Goal: Task Accomplishment & Management: Use online tool/utility

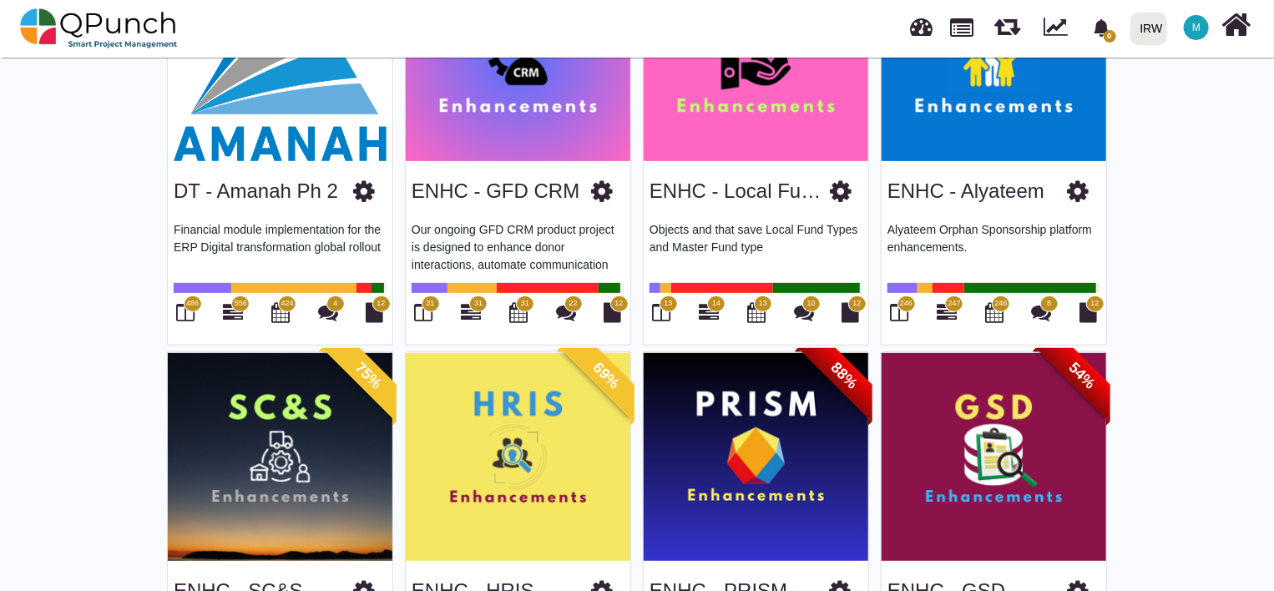
scroll to position [222, 0]
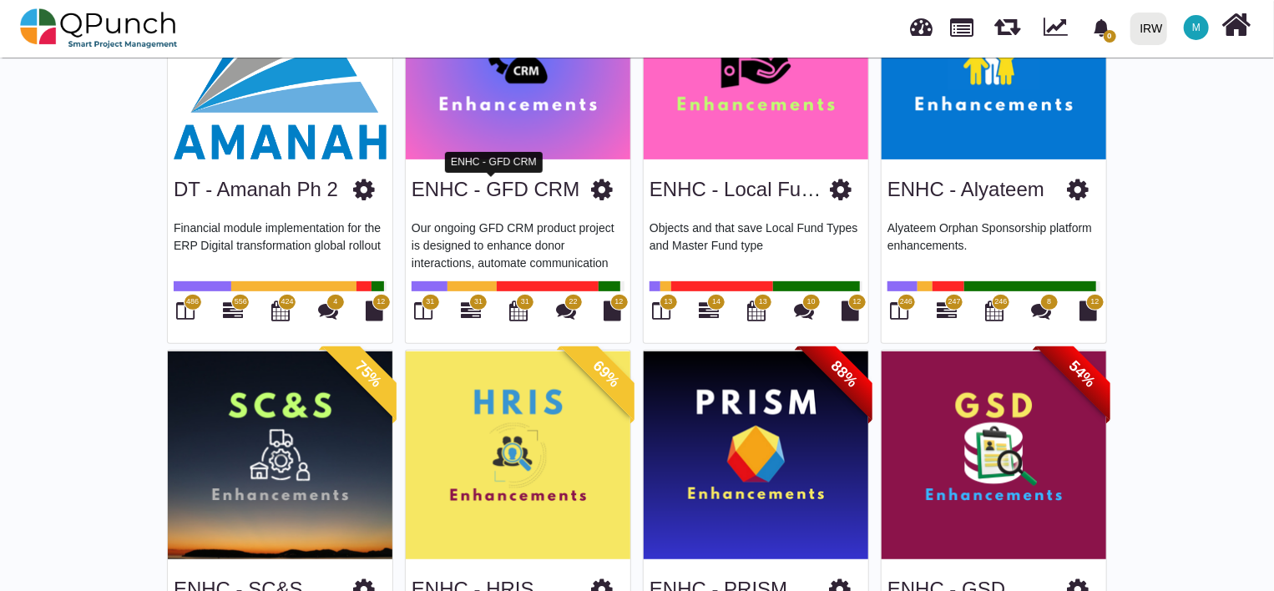
click at [511, 188] on link "ENHC - GFD CRM" at bounding box center [496, 189] width 168 height 23
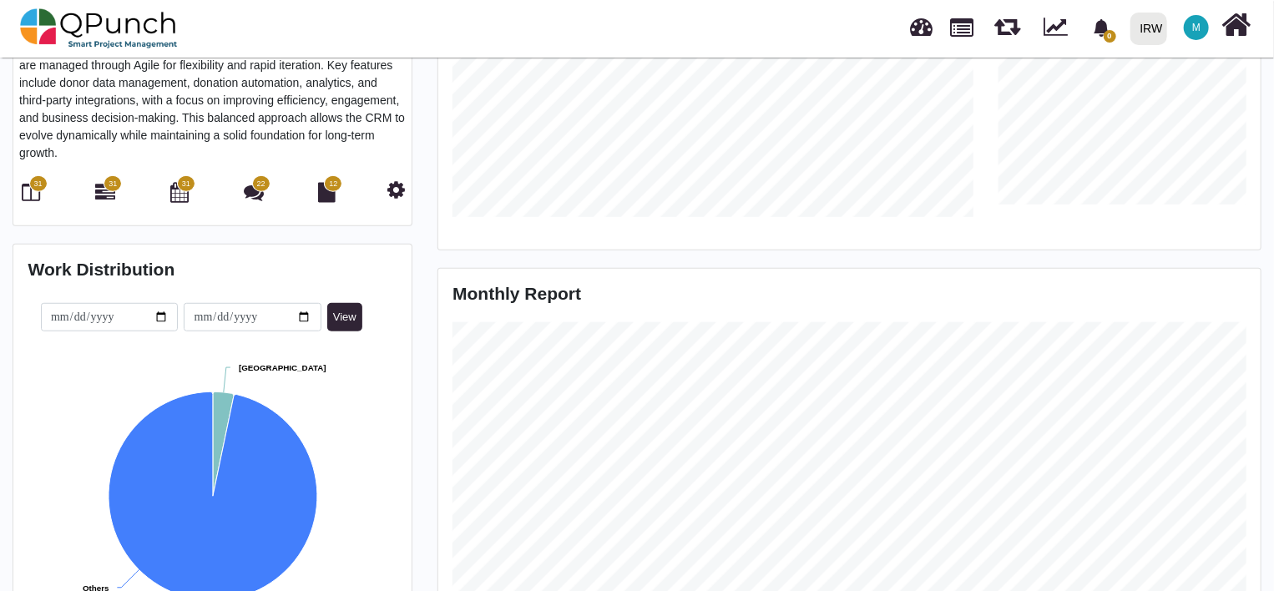
scroll to position [445, 0]
click at [30, 194] on icon at bounding box center [32, 191] width 18 height 20
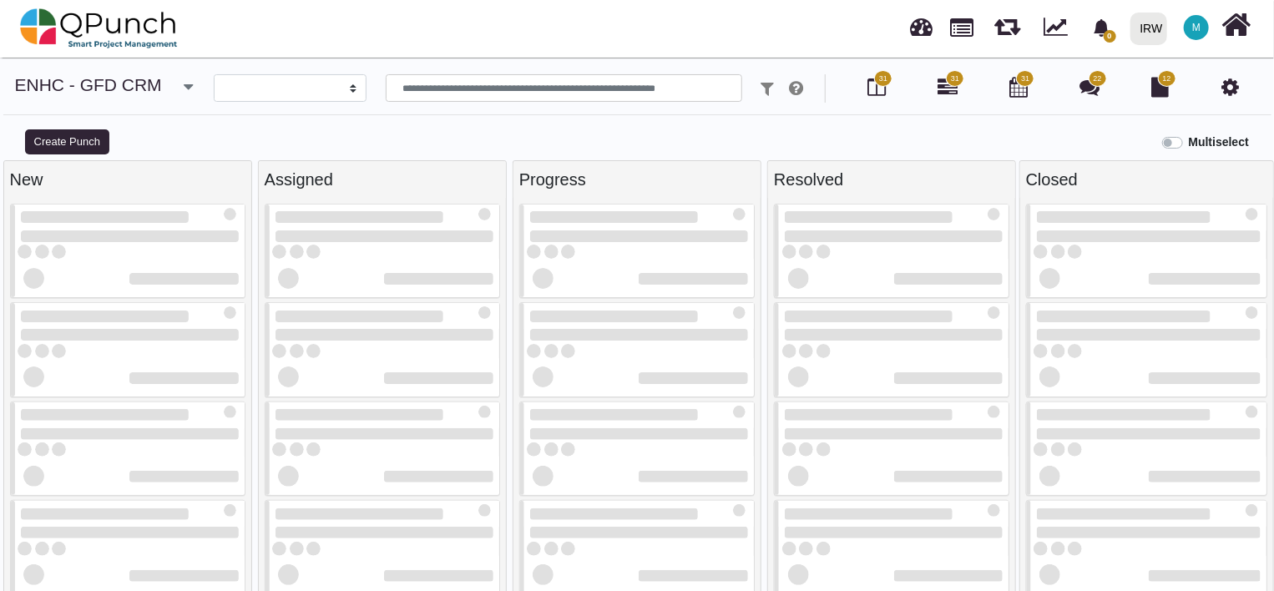
select select
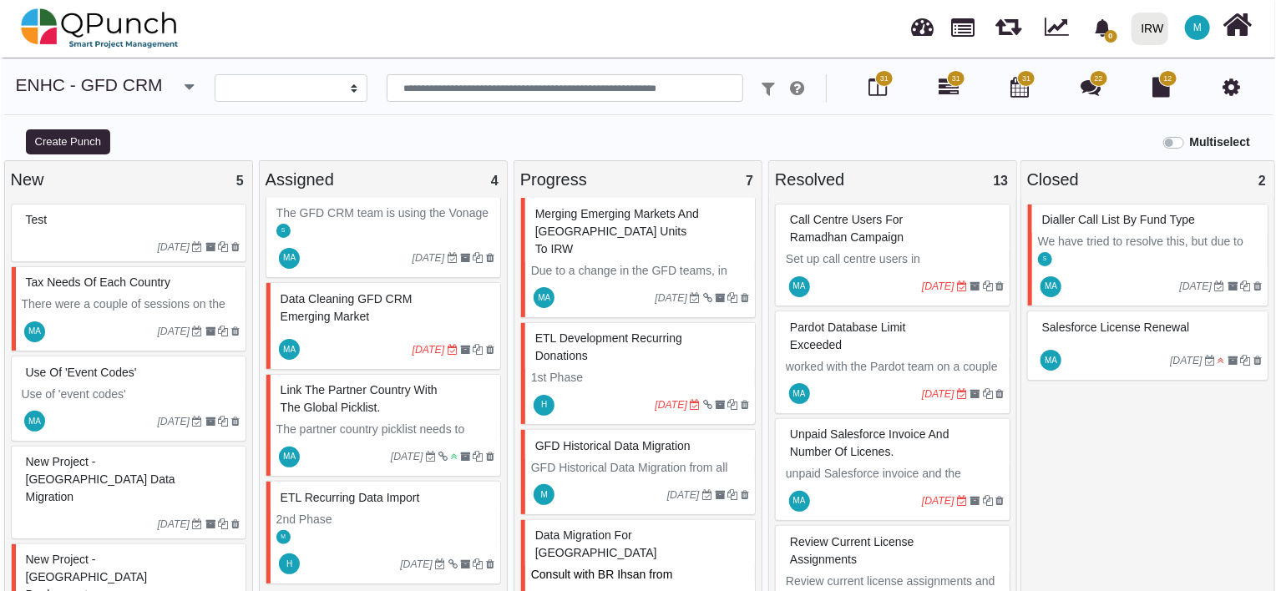
scroll to position [382, 0]
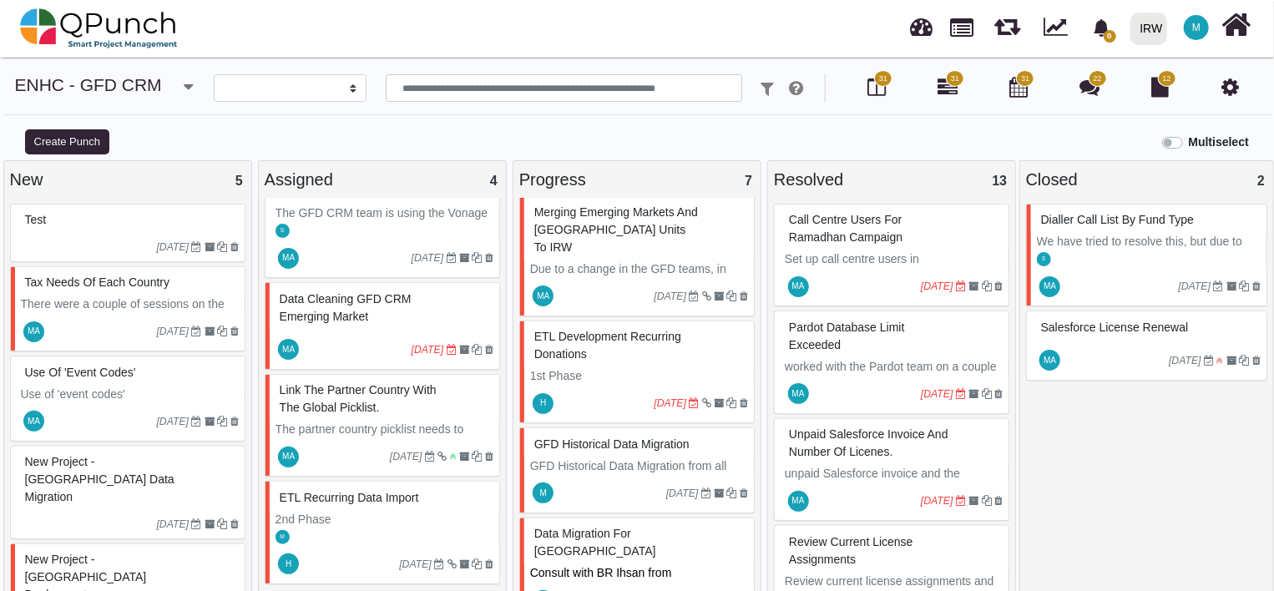
click at [621, 438] on span "GFD Historical Data Migration" at bounding box center [611, 444] width 155 height 13
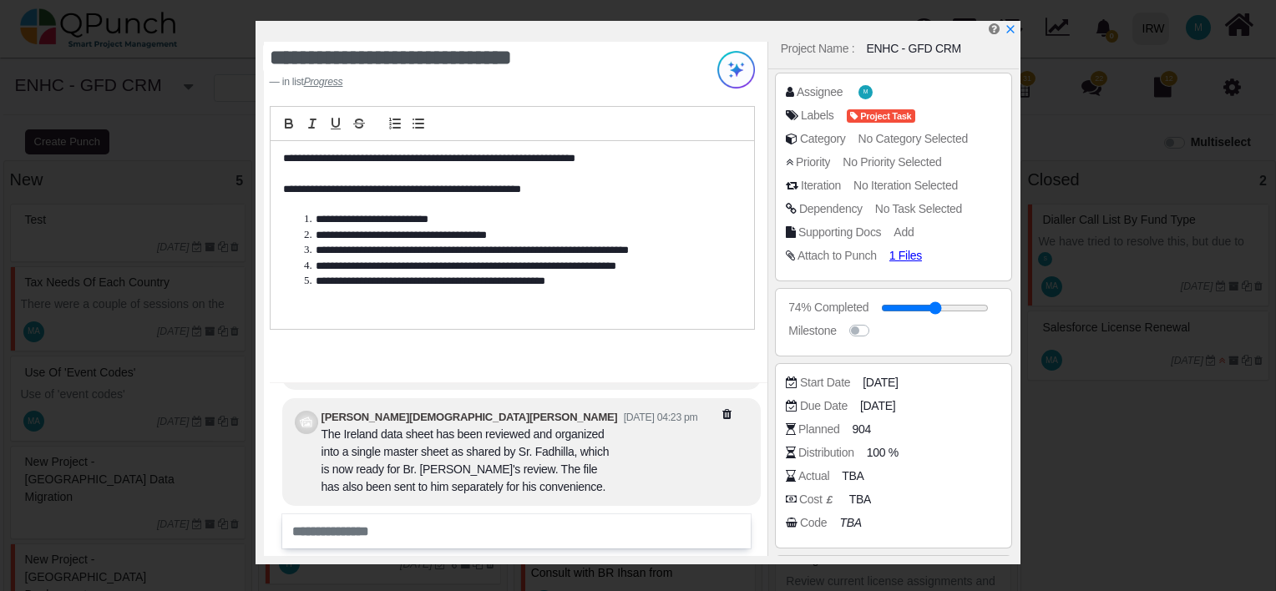
scroll to position [111, 0]
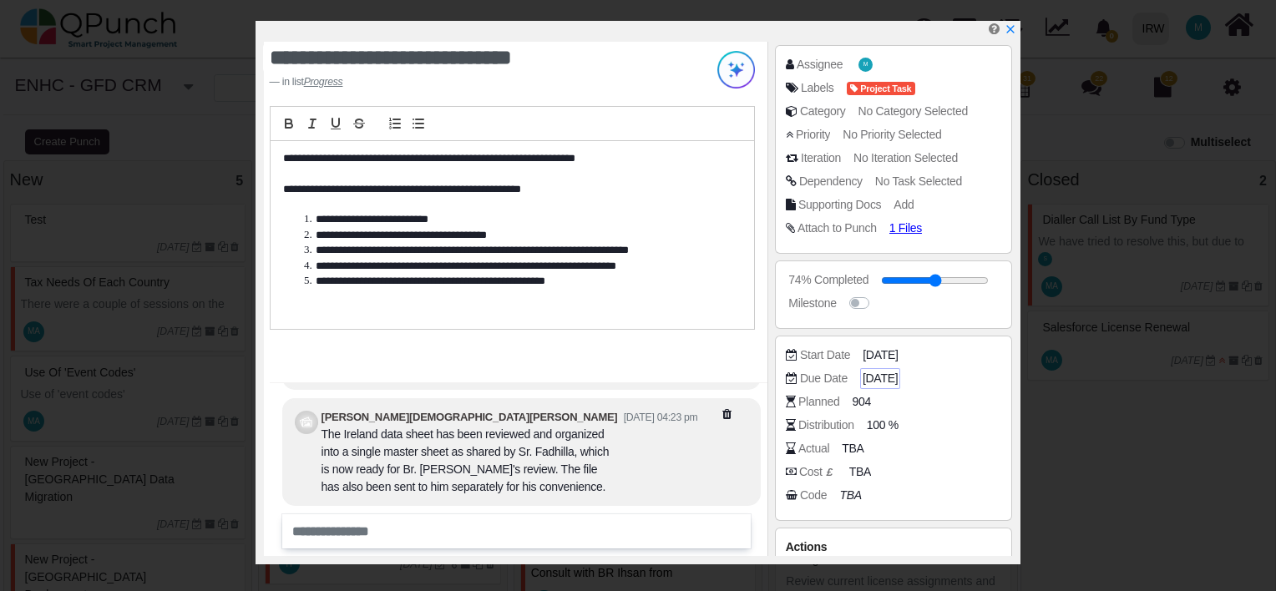
click at [871, 373] on span "[DATE]" at bounding box center [880, 379] width 35 height 18
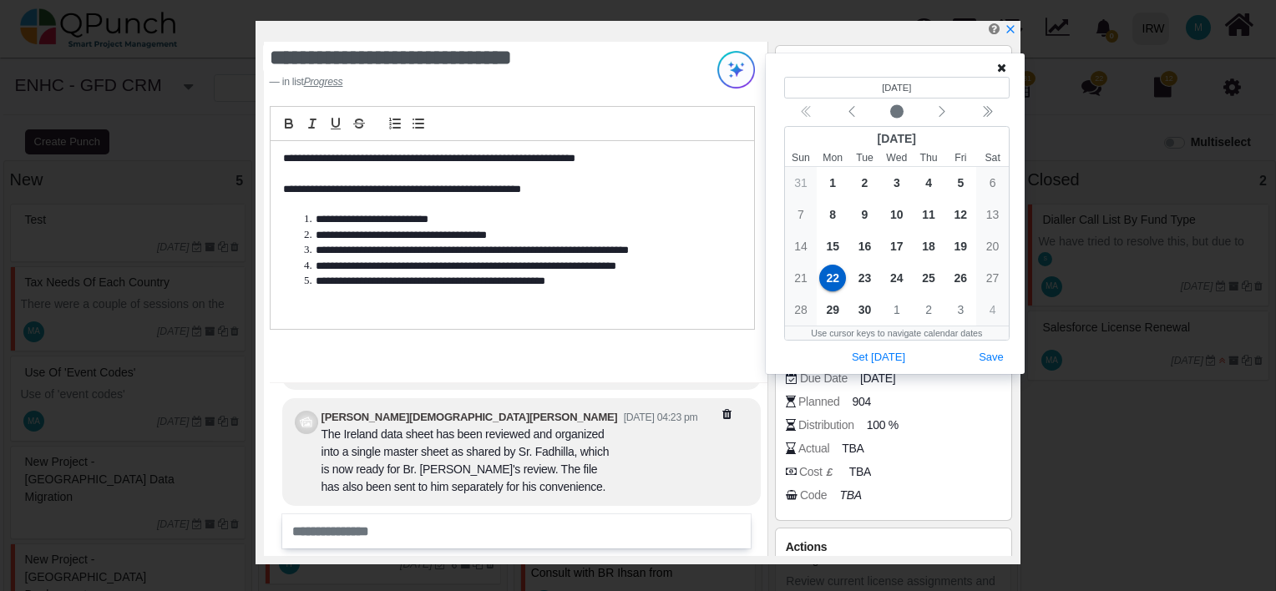
drag, startPoint x: 872, startPoint y: 375, endPoint x: 782, endPoint y: 354, distance: 91.8
click at [782, 354] on div "(Selected date) [DATE] [DATE] Sun Mon Tue Wed Thu Fri Sat 31 1 2 3 4 5 6 7 8 9 …" at bounding box center [895, 213] width 247 height 309
click at [928, 277] on span "25" at bounding box center [928, 278] width 27 height 27
click at [990, 357] on button "Save" at bounding box center [991, 358] width 37 height 23
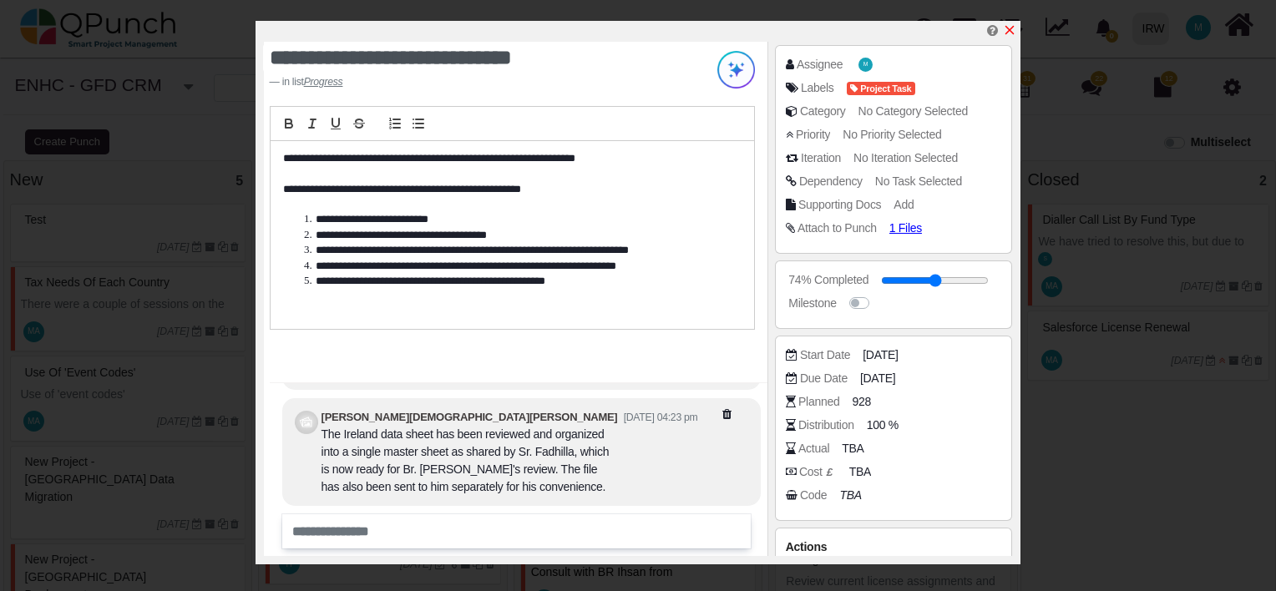
click at [1013, 30] on icon "x" at bounding box center [1009, 29] width 13 height 13
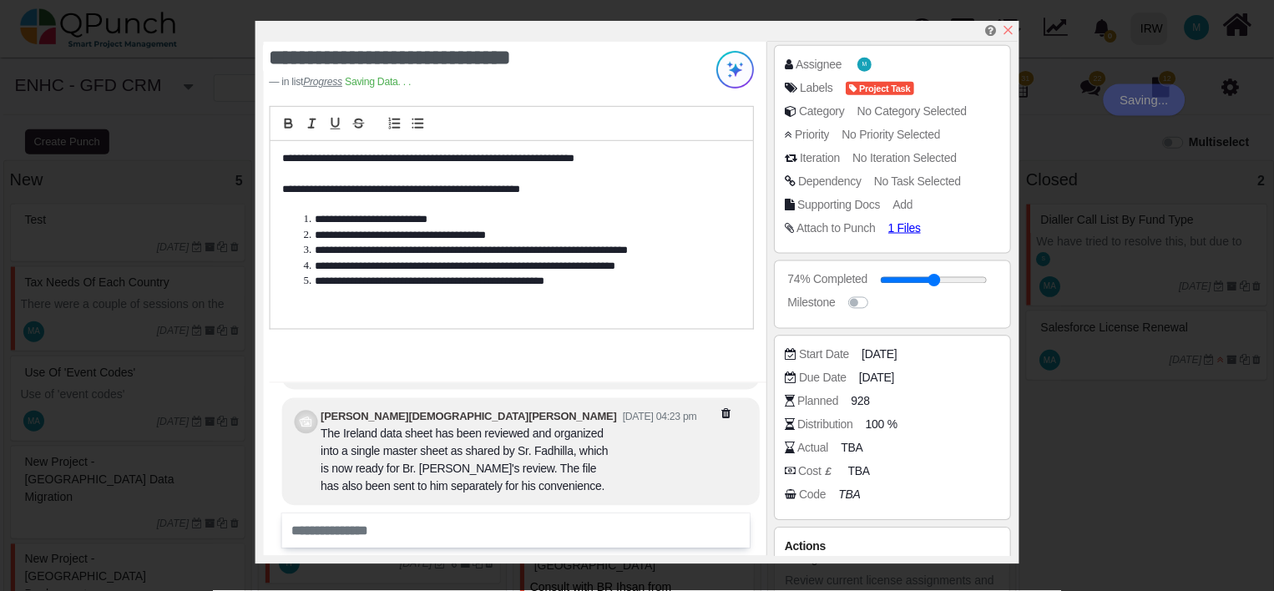
scroll to position [382, 0]
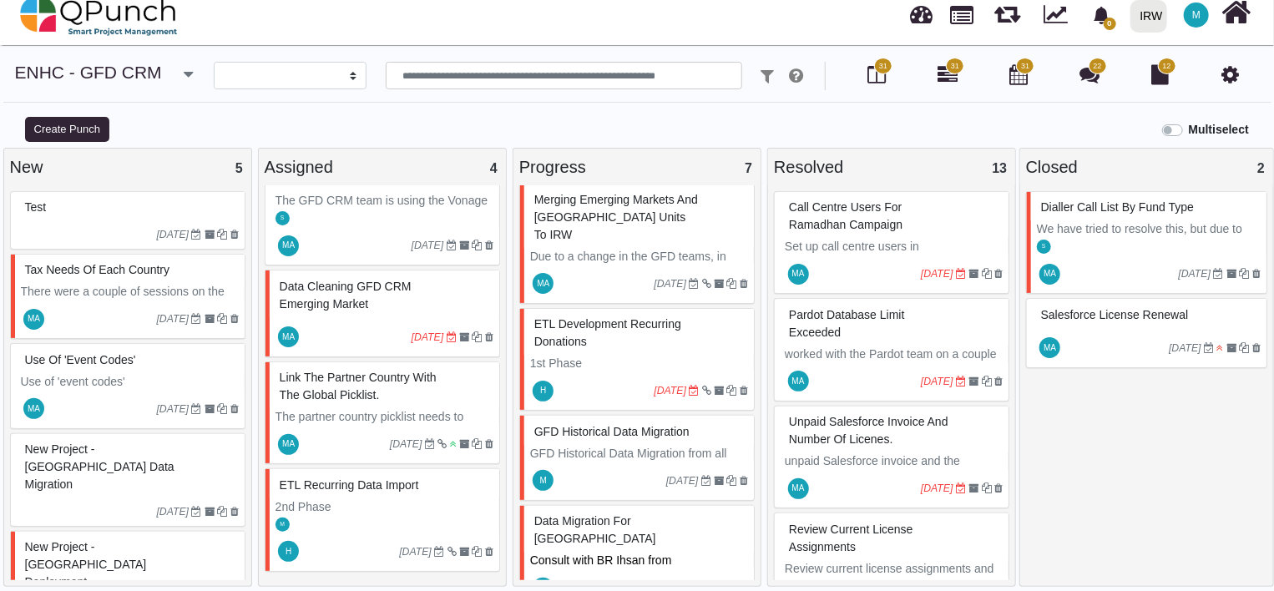
scroll to position [17, 0]
